Goal: Task Accomplishment & Management: Manage account settings

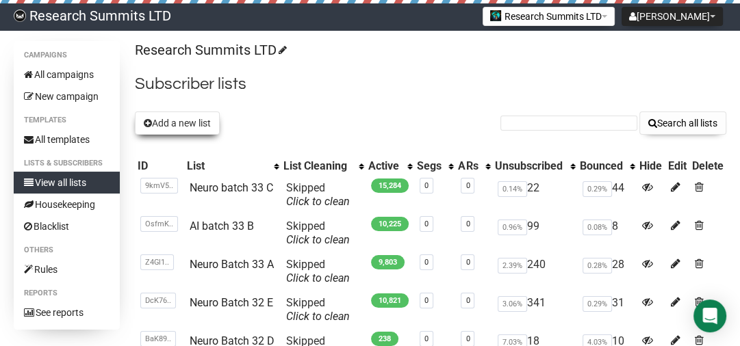
click at [164, 129] on button "Add a new list" at bounding box center [177, 123] width 85 height 23
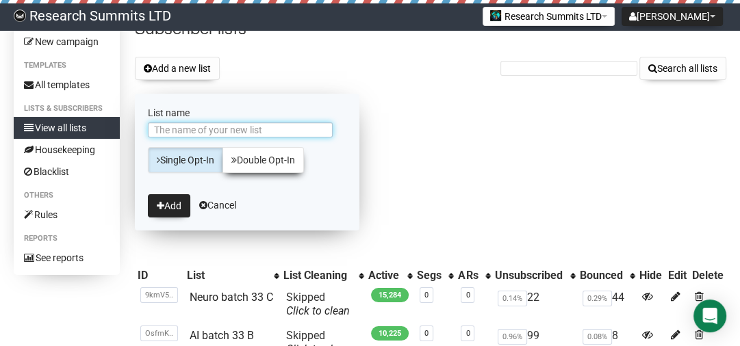
scroll to position [55, 0]
click at [220, 129] on input "List name" at bounding box center [240, 129] width 185 height 15
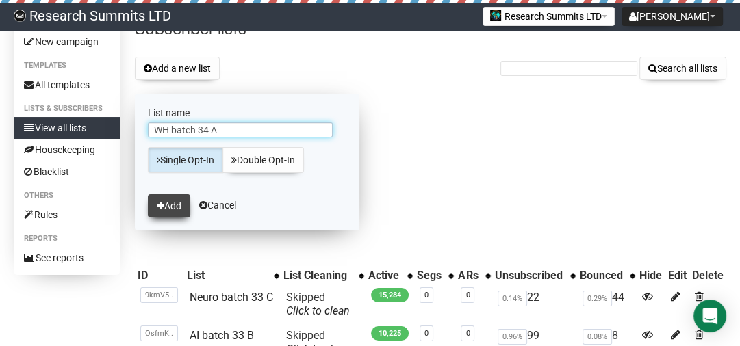
type input "WH batch 34 A"
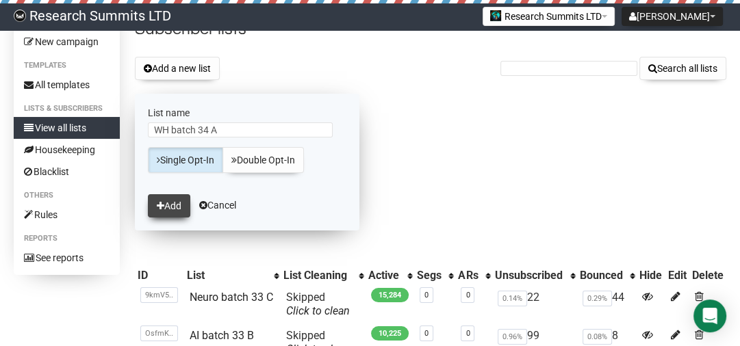
click at [155, 206] on button "Add" at bounding box center [169, 205] width 42 height 23
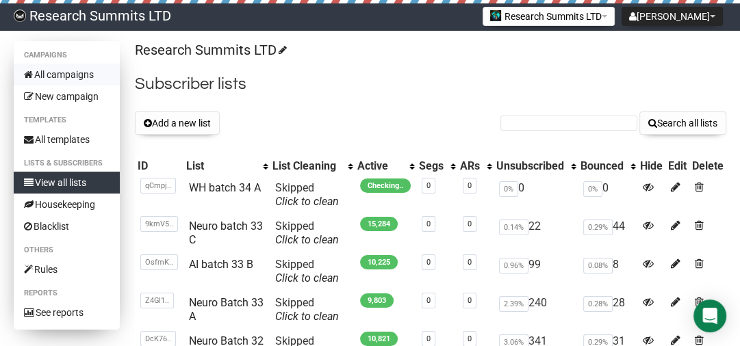
click at [75, 76] on link "All campaigns" at bounding box center [67, 75] width 106 height 22
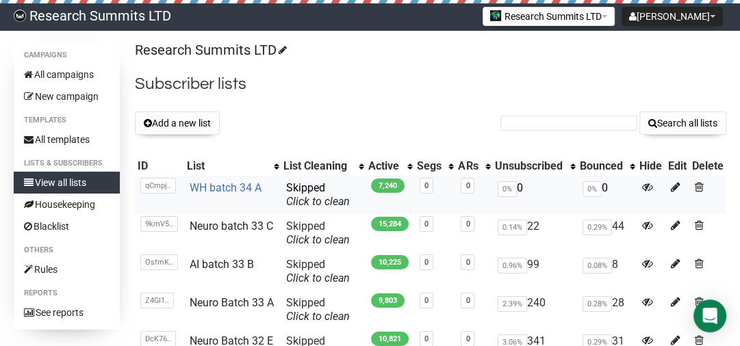
click at [223, 191] on link "WH batch 34 A" at bounding box center [226, 187] width 72 height 13
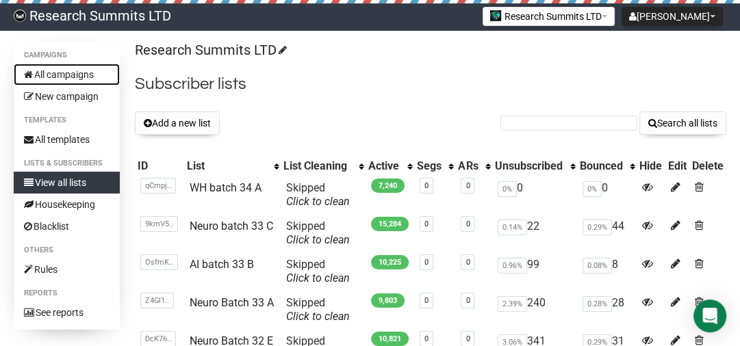
click at [77, 74] on link "All campaigns" at bounding box center [67, 75] width 106 height 22
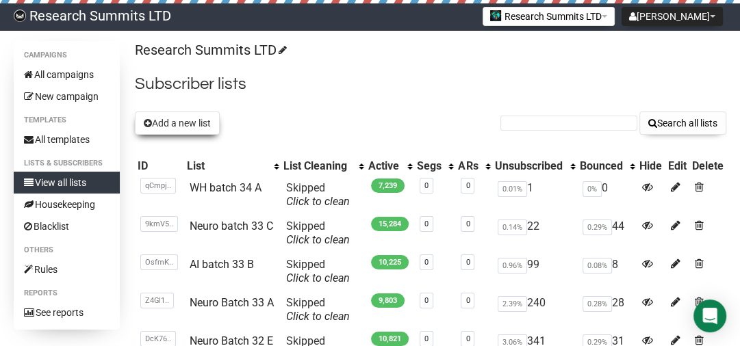
click at [207, 128] on button "Add a new list" at bounding box center [177, 123] width 85 height 23
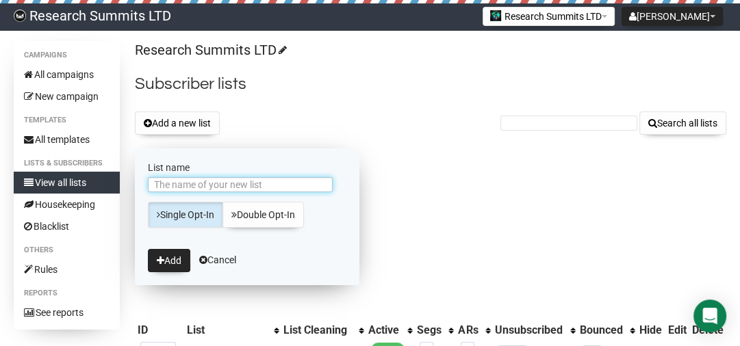
click at [223, 183] on input "List name" at bounding box center [240, 184] width 185 height 15
type input "AM batch 34 B"
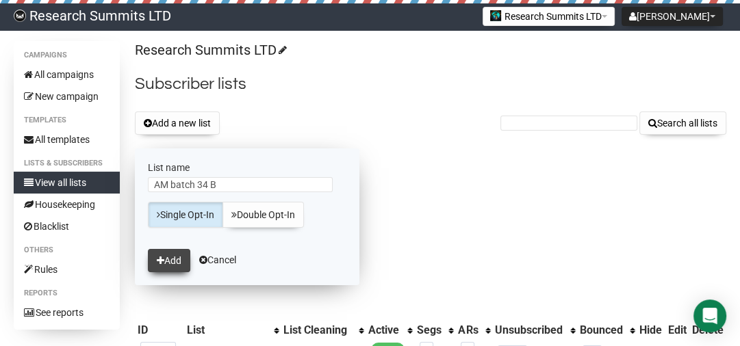
click at [171, 259] on button "Add" at bounding box center [169, 260] width 42 height 23
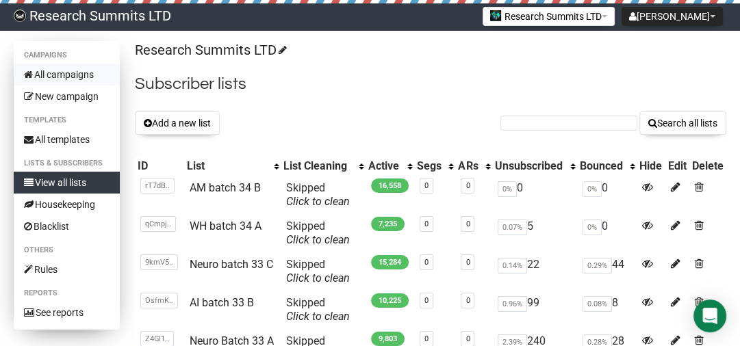
click at [49, 72] on link "All campaigns" at bounding box center [67, 75] width 106 height 22
